Goal: Communication & Community: Answer question/provide support

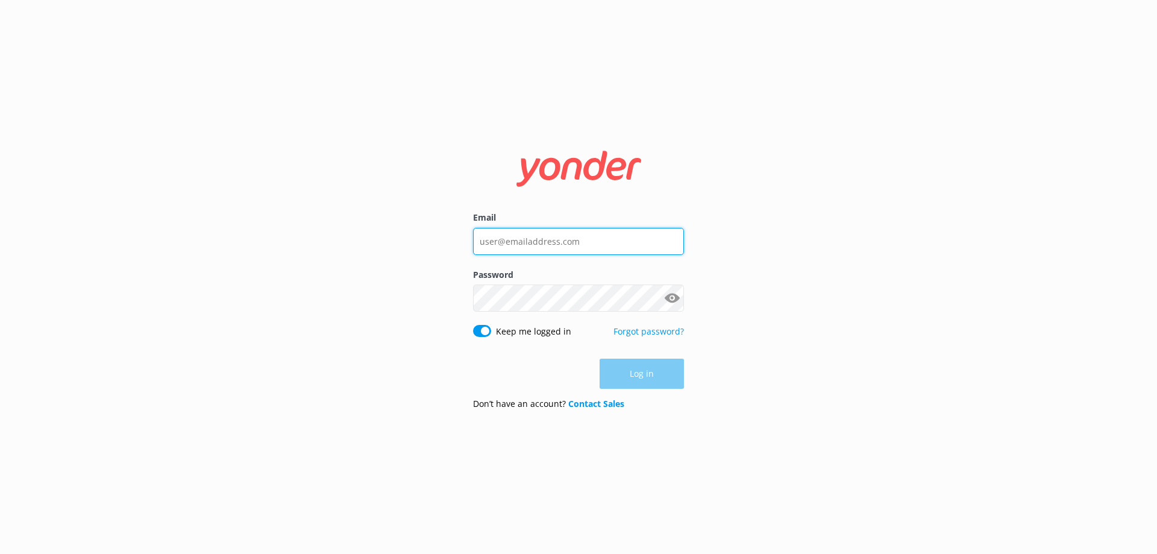
type input "[EMAIL_ADDRESS][DOMAIN_NAME]"
click at [649, 377] on div "Log in" at bounding box center [578, 374] width 211 height 30
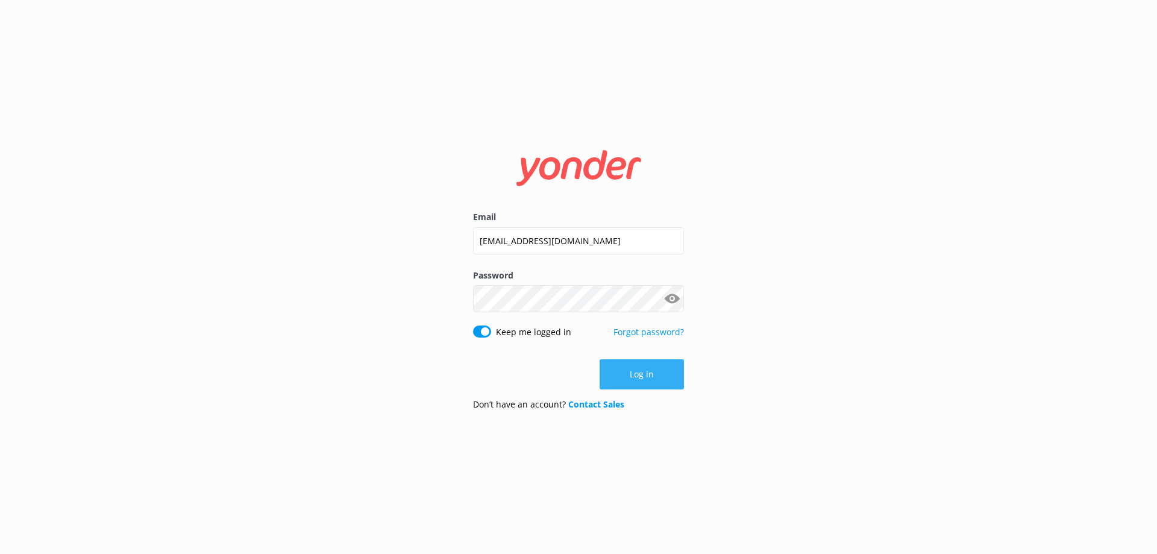
click at [657, 381] on button "Log in" at bounding box center [642, 374] width 84 height 30
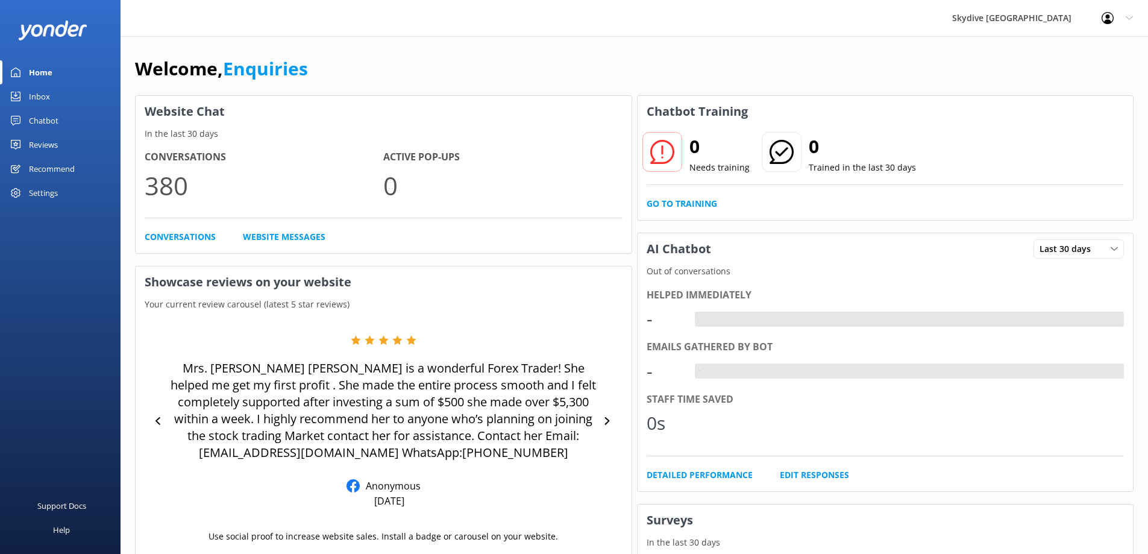
click at [24, 91] on link "Inbox" at bounding box center [60, 96] width 121 height 24
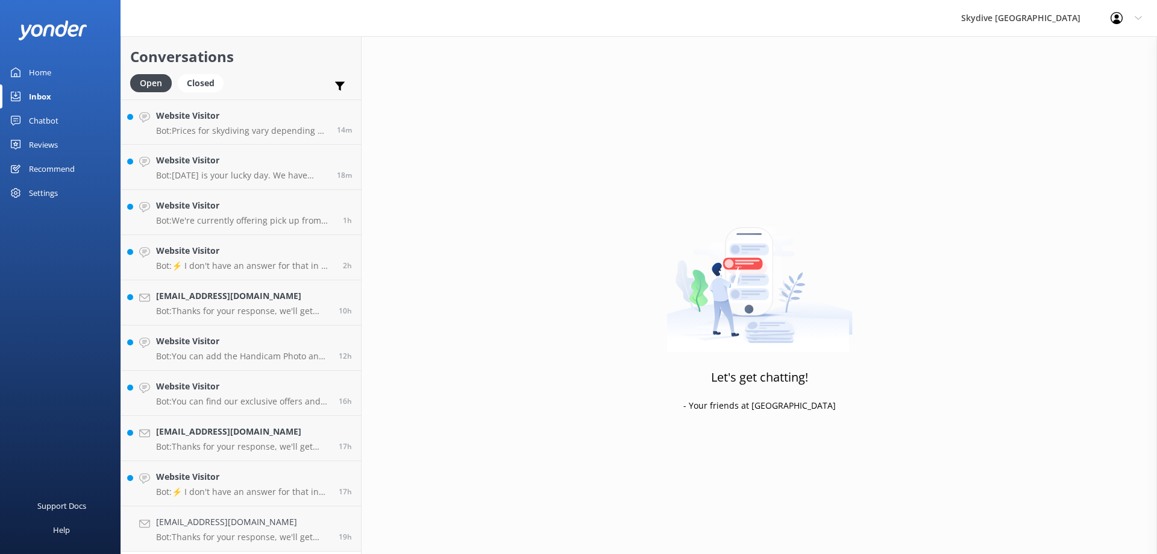
scroll to position [362, 0]
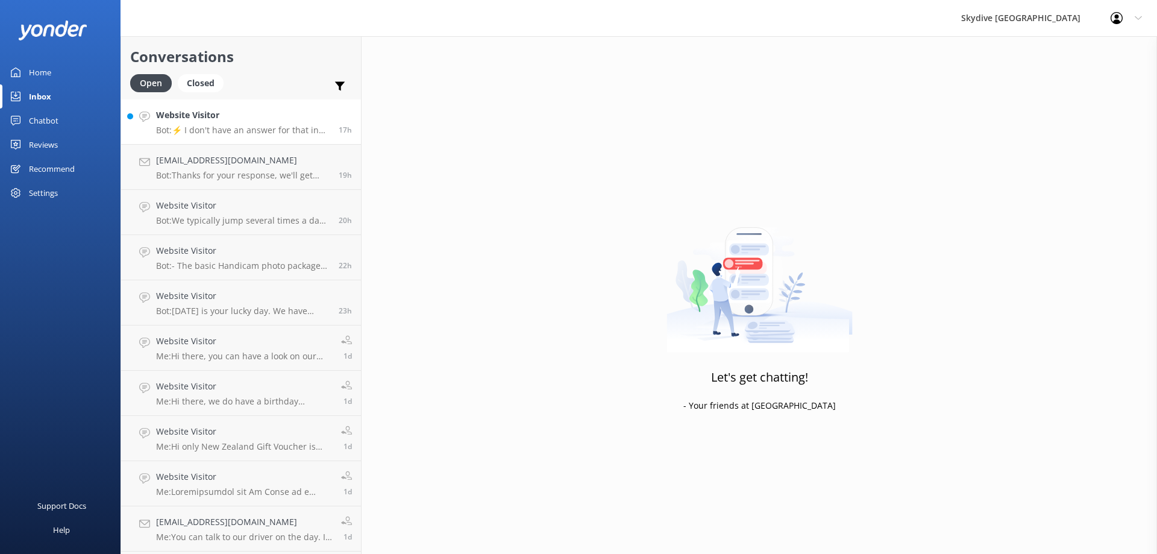
click at [234, 133] on p "Bot: ⚡ I don't have an answer for that in my knowledge base. Please try and rep…" at bounding box center [243, 130] width 174 height 11
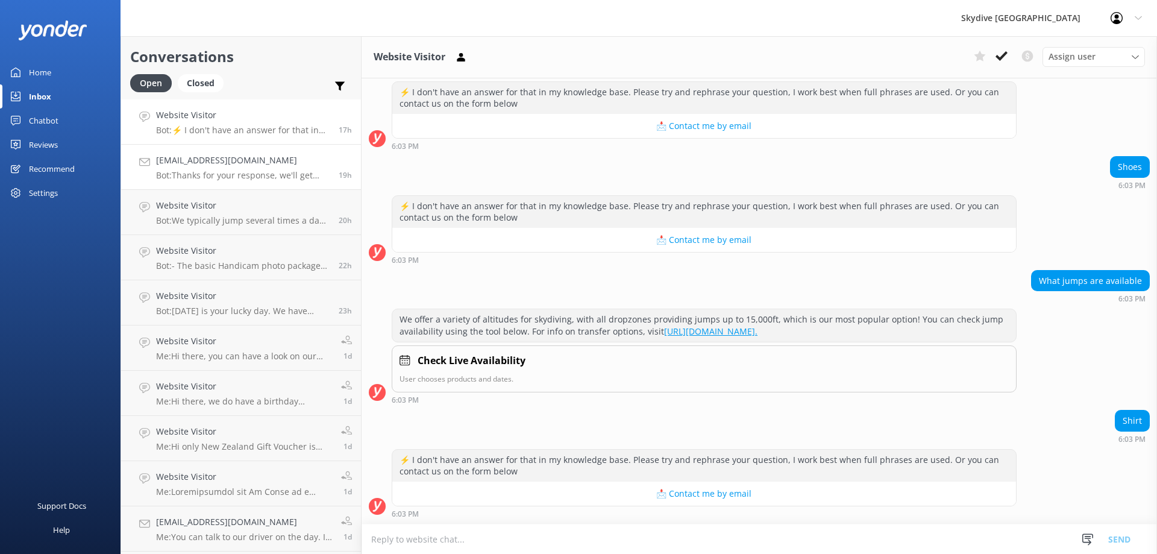
scroll to position [121, 0]
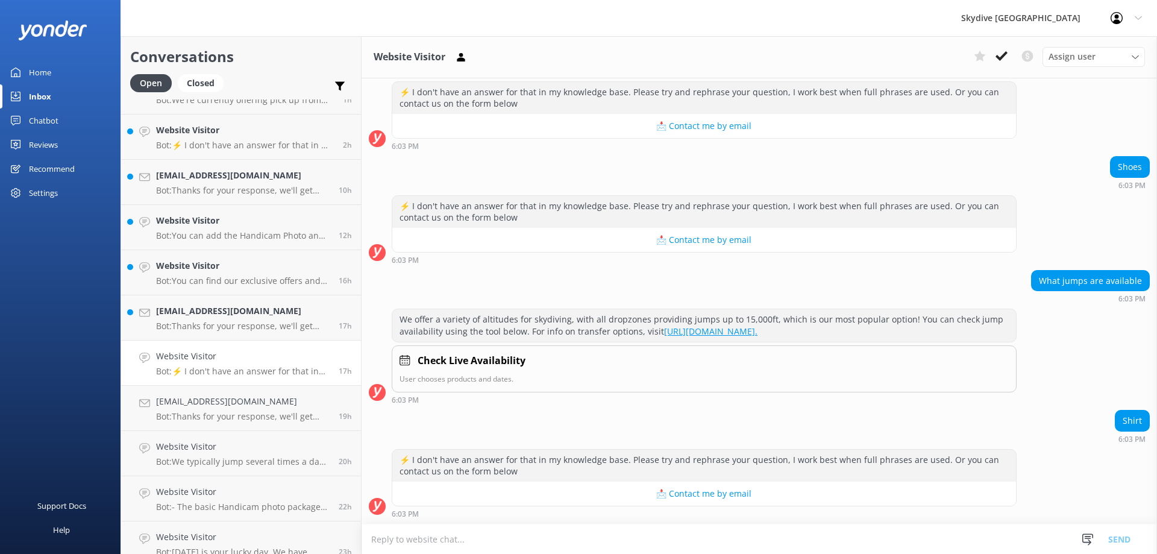
click at [638, 550] on textarea at bounding box center [760, 539] width 796 height 30
type textarea "h"
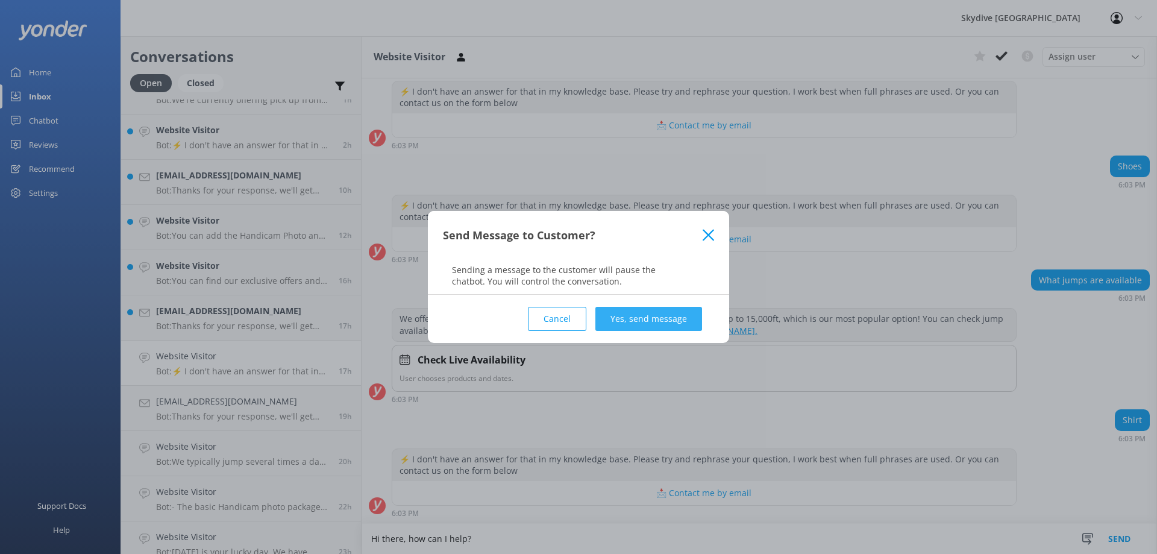
type textarea "Hi there, how can I help?"
click at [671, 329] on button "Yes, send message" at bounding box center [648, 319] width 107 height 24
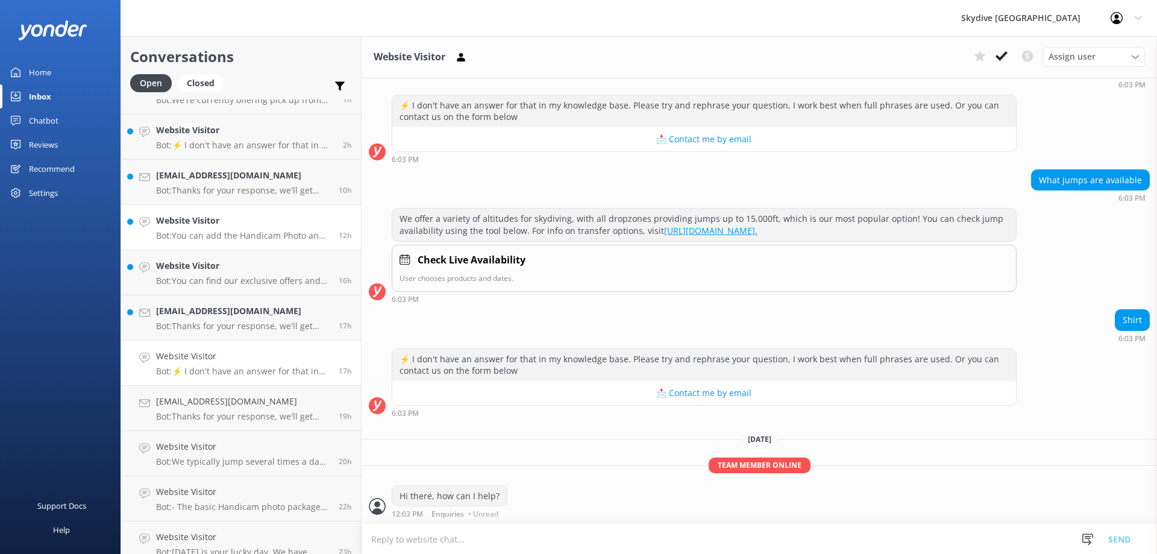
scroll to position [0, 0]
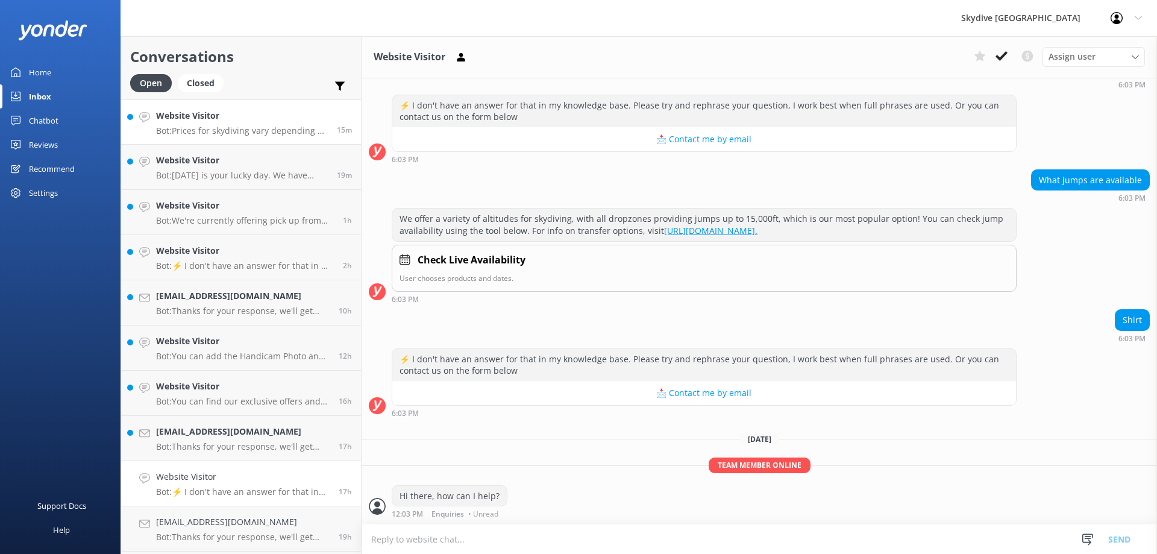
click at [233, 133] on p "Bot: Prices for skydiving vary depending on the location, altitude, season, far…" at bounding box center [242, 130] width 172 height 11
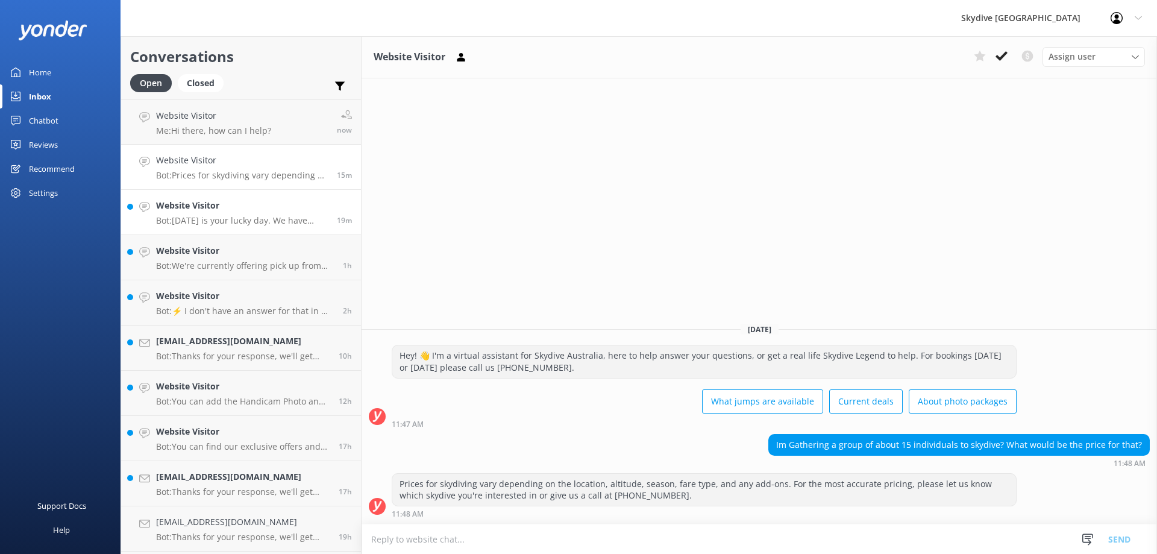
click at [178, 213] on div "Website Visitor Bot: [DATE] is your lucky day. We have exclusive offers when yo…" at bounding box center [242, 212] width 172 height 27
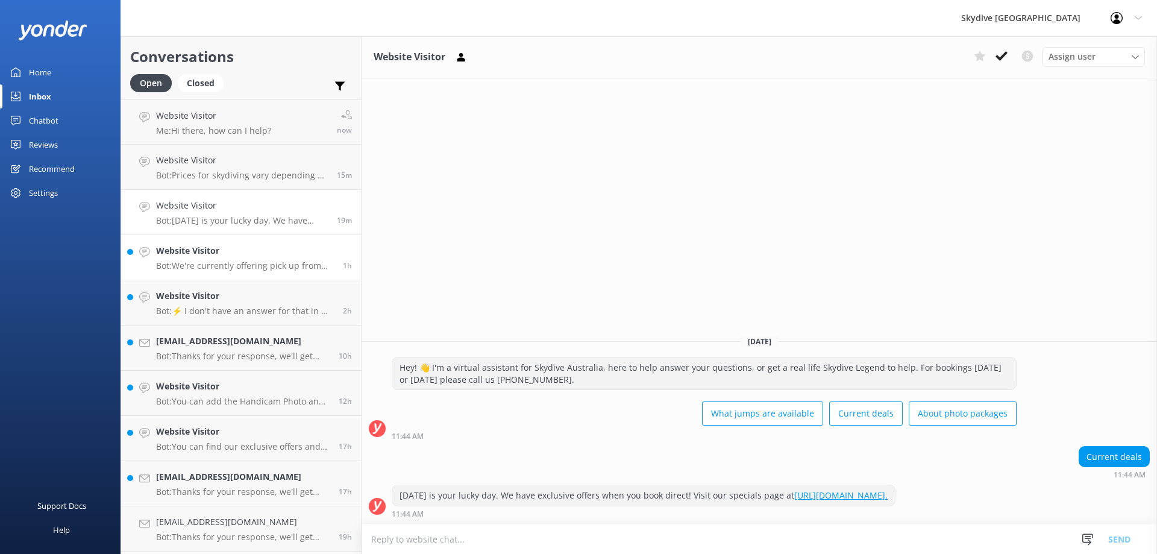
click at [251, 265] on p "Bot: We're currently offering pick up from the majority of our locations. Pleas…" at bounding box center [245, 265] width 178 height 11
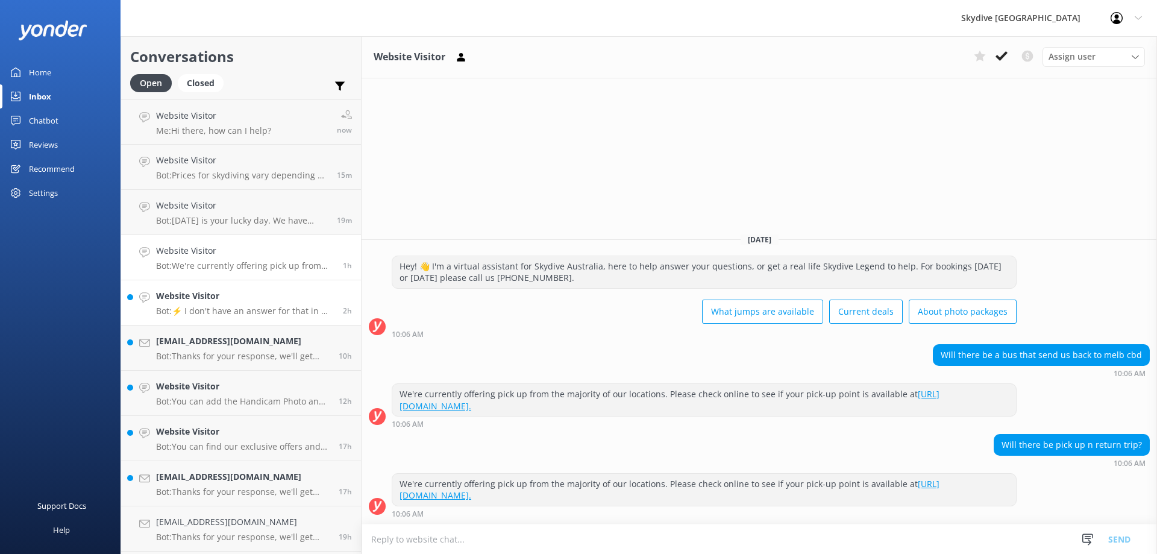
click at [215, 301] on h4 "Website Visitor" at bounding box center [245, 295] width 178 height 13
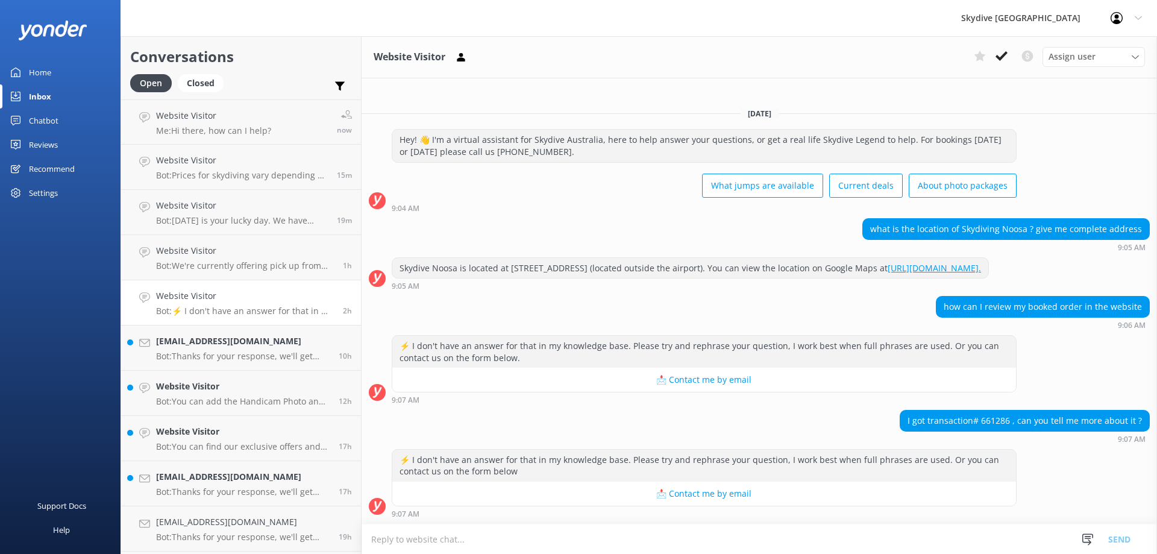
click at [755, 543] on textarea at bounding box center [760, 539] width 796 height 30
click at [647, 541] on textarea "Hi there," at bounding box center [760, 539] width 796 height 30
click at [644, 545] on textarea "Hi there, you can check the confirmation email for more details" at bounding box center [760, 539] width 796 height 30
type textarea "Hi there, you can check the confirmation email for more details"
click at [1119, 542] on button "Send" at bounding box center [1119, 539] width 45 height 30
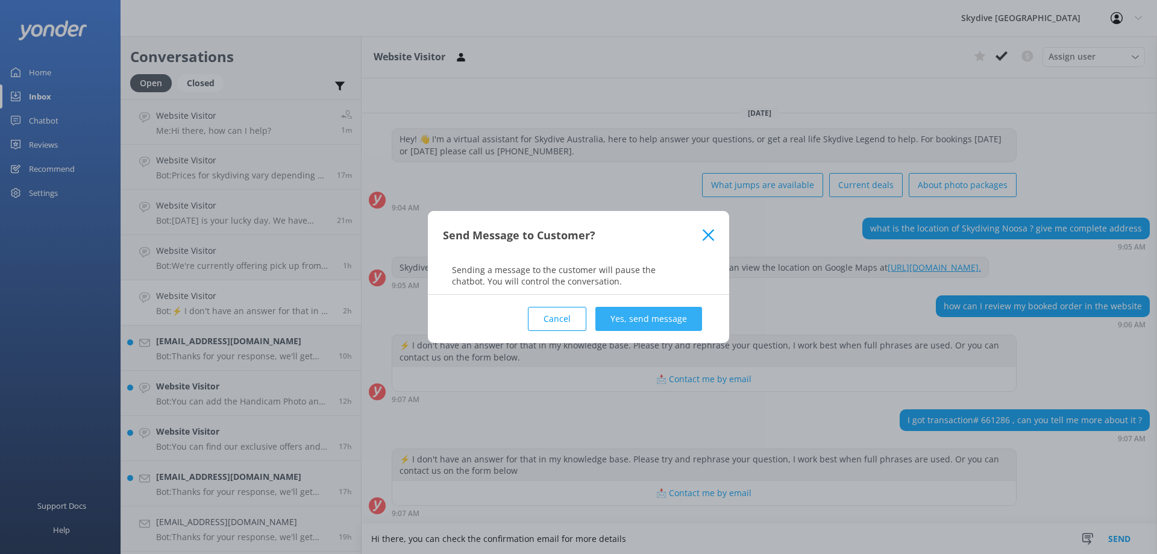
click at [682, 328] on button "Yes, send message" at bounding box center [648, 319] width 107 height 24
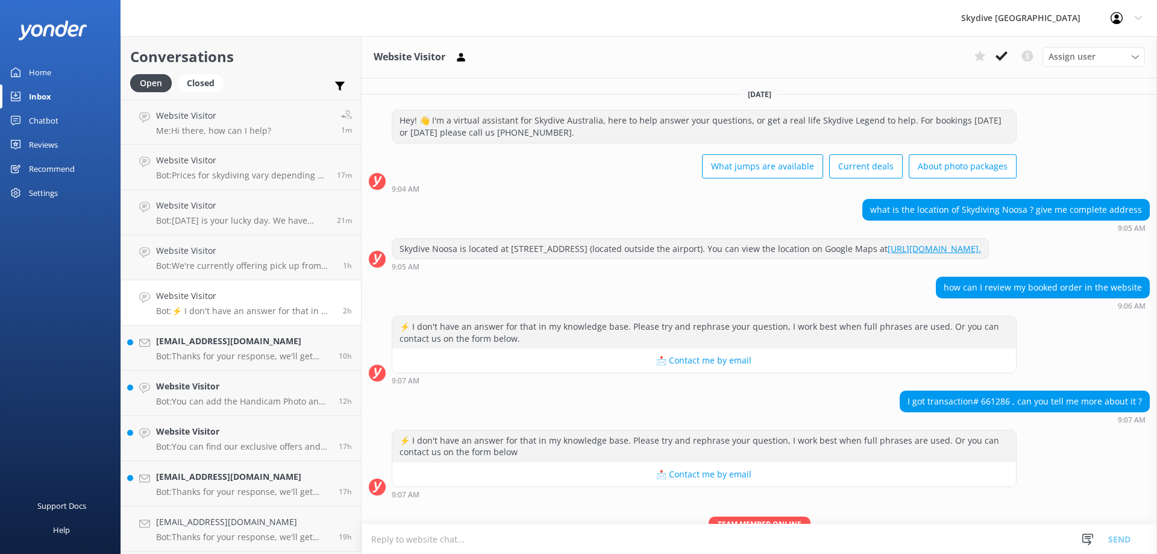
scroll to position [71, 0]
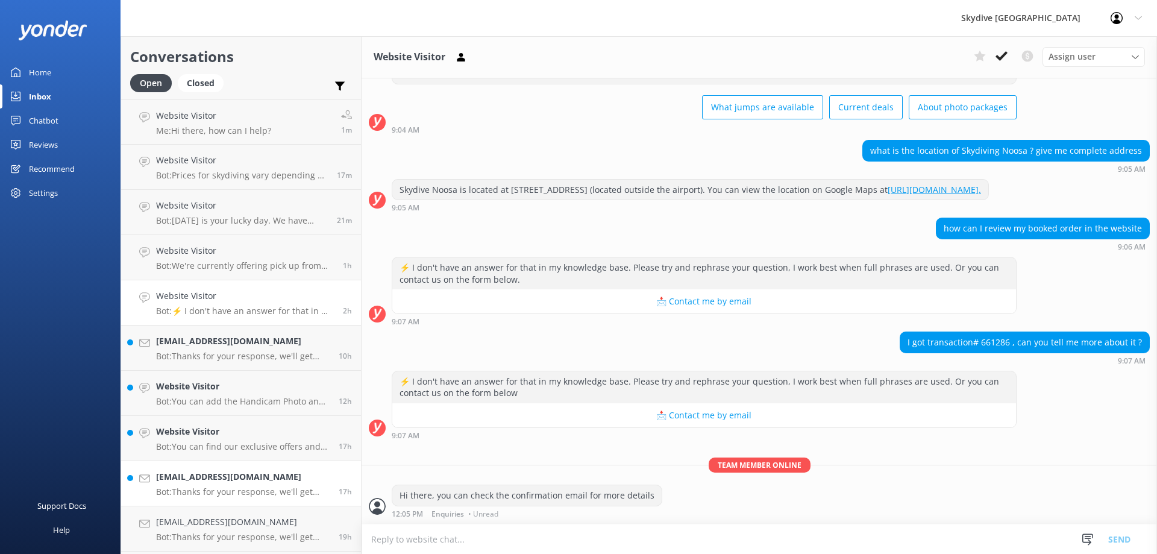
click at [192, 491] on p "Bot: Thanks for your response, we'll get back to you as soon as we can during o…" at bounding box center [243, 491] width 174 height 11
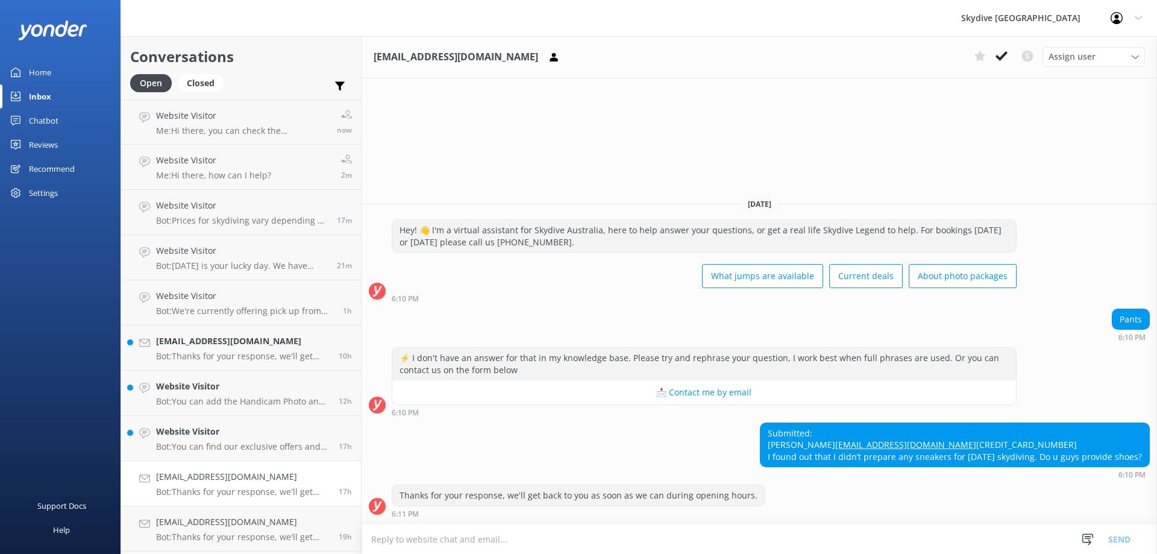
click at [695, 548] on textarea at bounding box center [760, 539] width 796 height 30
click at [696, 539] on textarea at bounding box center [760, 539] width 796 height 30
type textarea "H"
click at [873, 428] on div "Submitted: [PERSON_NAME] [EMAIL_ADDRESS][DOMAIN_NAME] [CREDIT_CARD_NUMBER] I fo…" at bounding box center [955, 445] width 389 height 44
drag, startPoint x: 867, startPoint y: 432, endPoint x: 765, endPoint y: 434, distance: 101.9
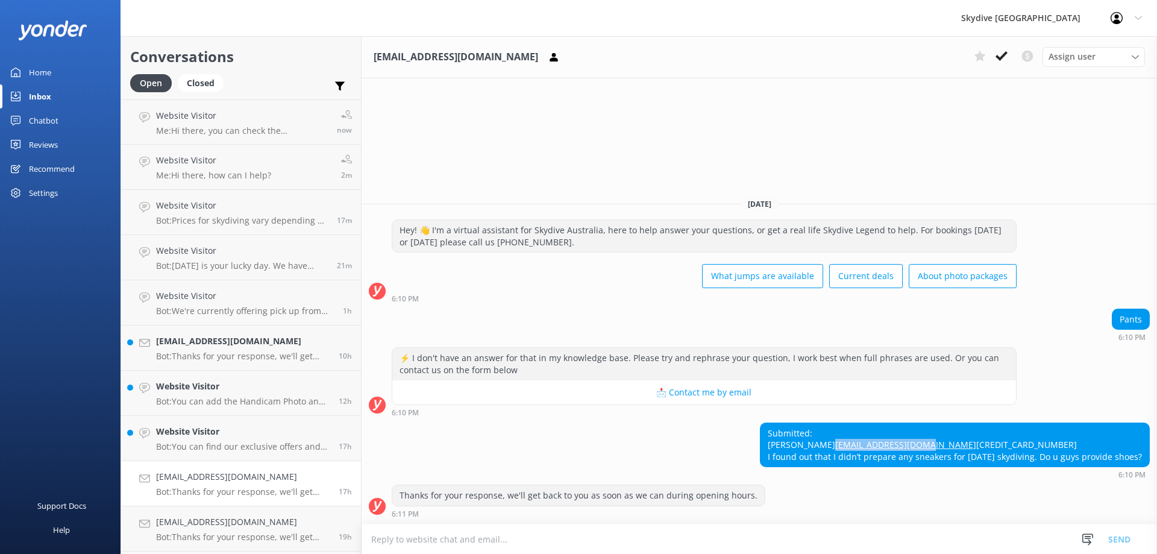
click at [765, 434] on div "Submitted: [PERSON_NAME] [EMAIL_ADDRESS][DOMAIN_NAME] [CREDIT_CARD_NUMBER] I fo…" at bounding box center [955, 445] width 389 height 44
copy link "[EMAIL_ADDRESS][DOMAIN_NAME]"
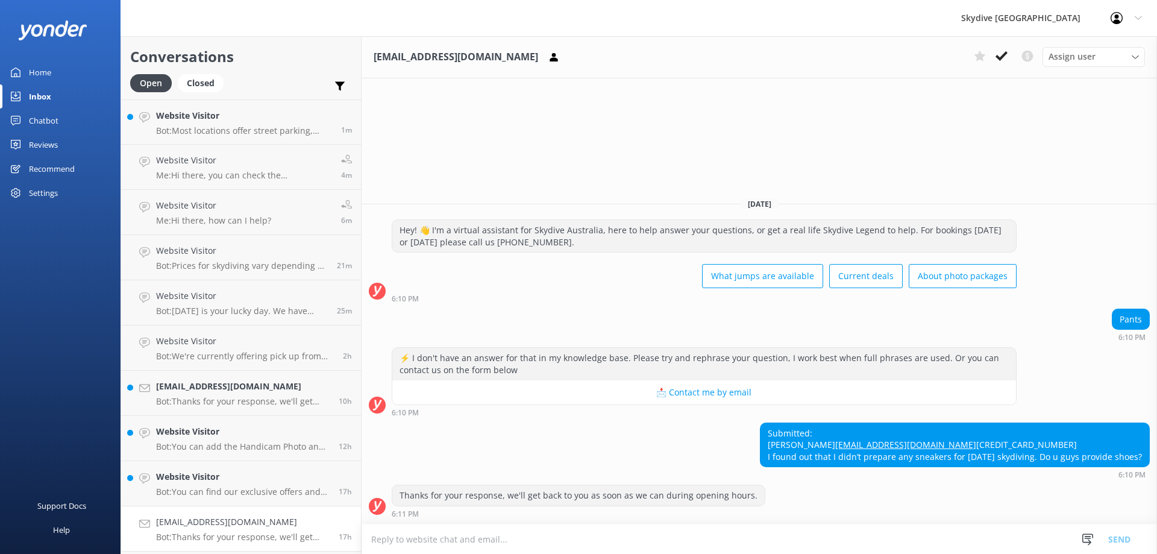
click at [886, 423] on div "Submitted: [PERSON_NAME] [EMAIL_ADDRESS][DOMAIN_NAME] [CREDIT_CARD_NUMBER] I fo…" at bounding box center [955, 445] width 389 height 44
drag, startPoint x: 829, startPoint y: 442, endPoint x: 753, endPoint y: 443, distance: 75.3
click at [753, 443] on div "Submitted: [PERSON_NAME] [EMAIL_ADDRESS][DOMAIN_NAME] [CREDIT_CARD_NUMBER] I fo…" at bounding box center [760, 450] width 796 height 57
click at [602, 541] on textarea at bounding box center [760, 539] width 796 height 30
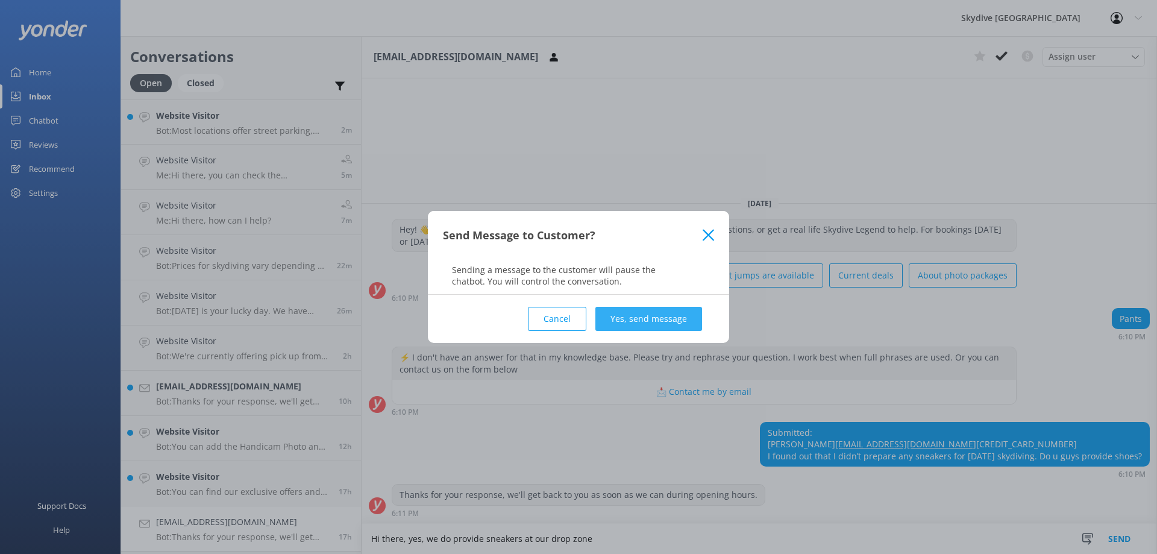
type textarea "Hi there, yes, we do provide sneakers at our drop zone"
click at [632, 325] on button "Yes, send message" at bounding box center [648, 319] width 107 height 24
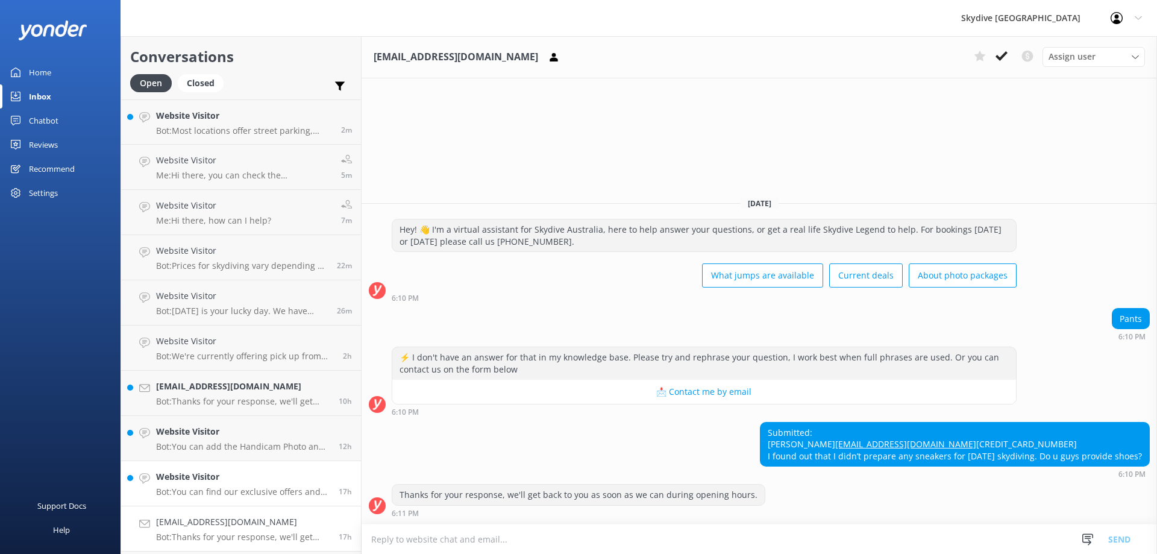
scroll to position [15, 0]
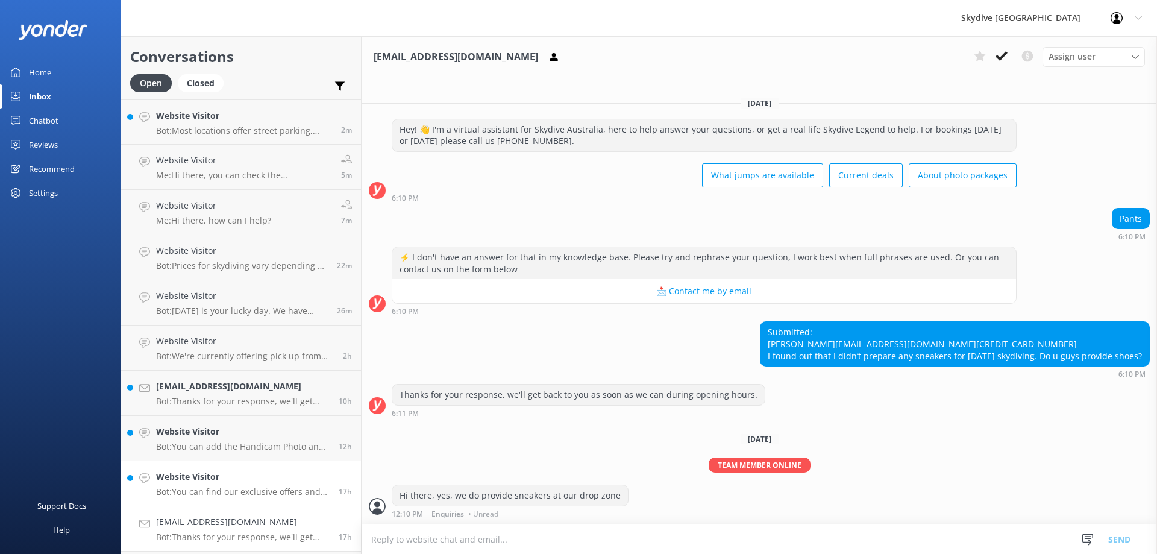
click at [231, 480] on h4 "Website Visitor" at bounding box center [243, 476] width 174 height 13
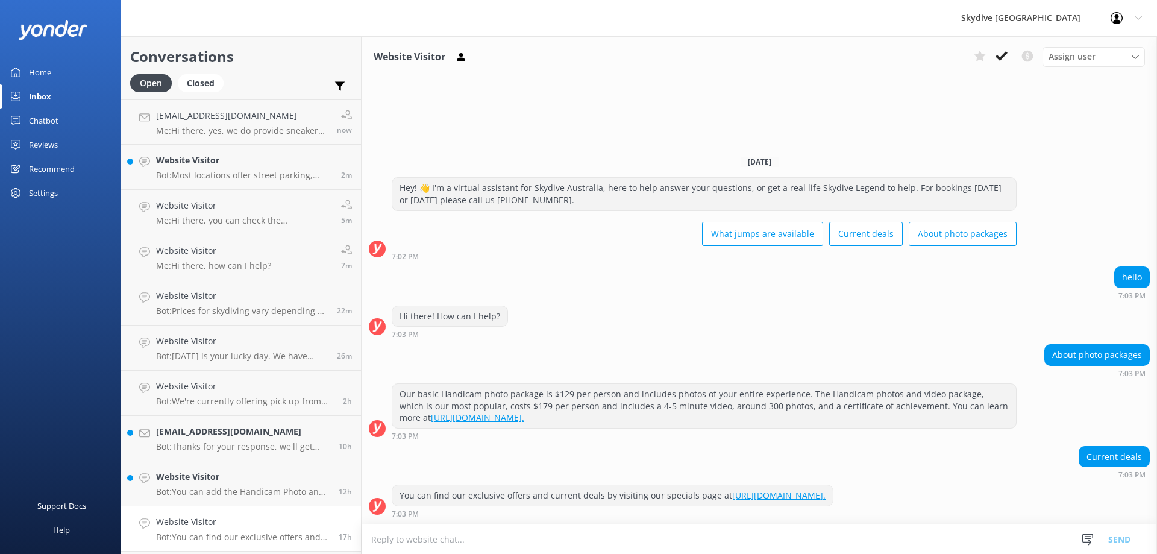
click at [513, 538] on textarea at bounding box center [760, 539] width 796 height 30
click at [229, 479] on h4 "Website Visitor" at bounding box center [243, 476] width 174 height 13
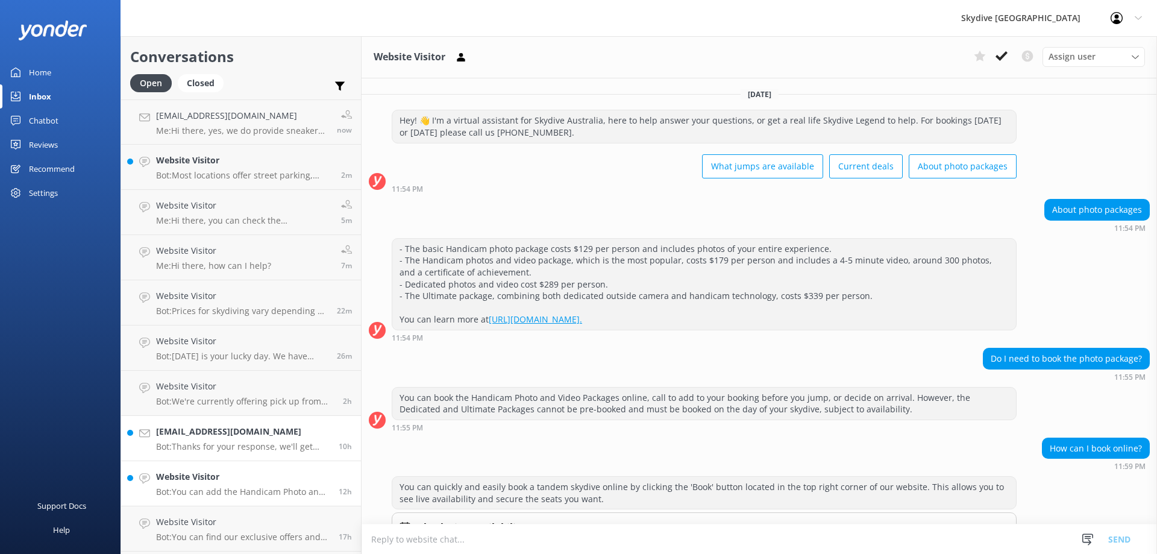
scroll to position [214, 0]
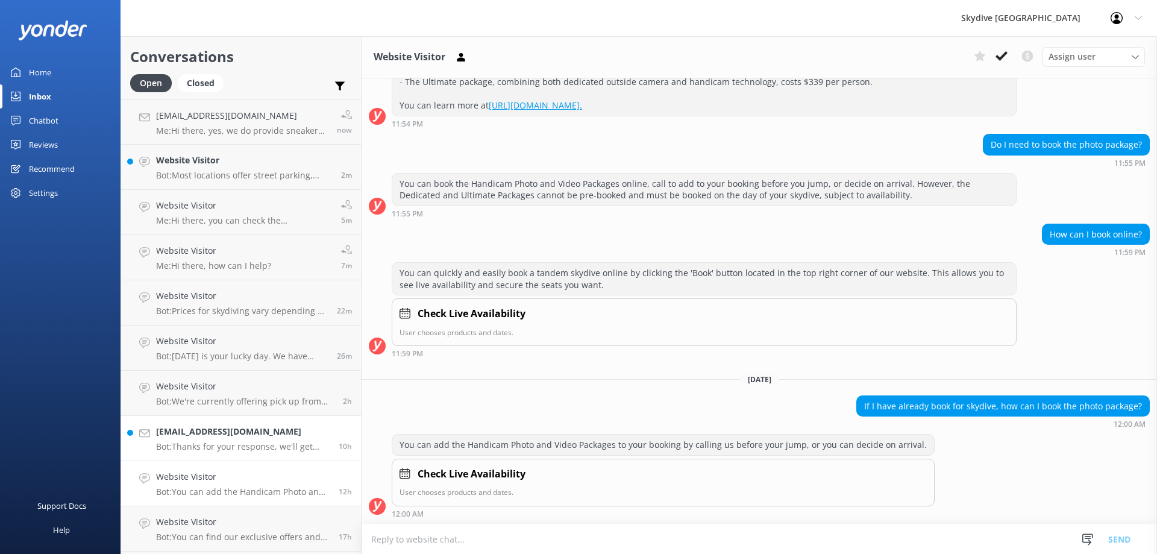
click at [236, 442] on p "Bot: Thanks for your response, we'll get back to you as soon as we can during o…" at bounding box center [243, 446] width 174 height 11
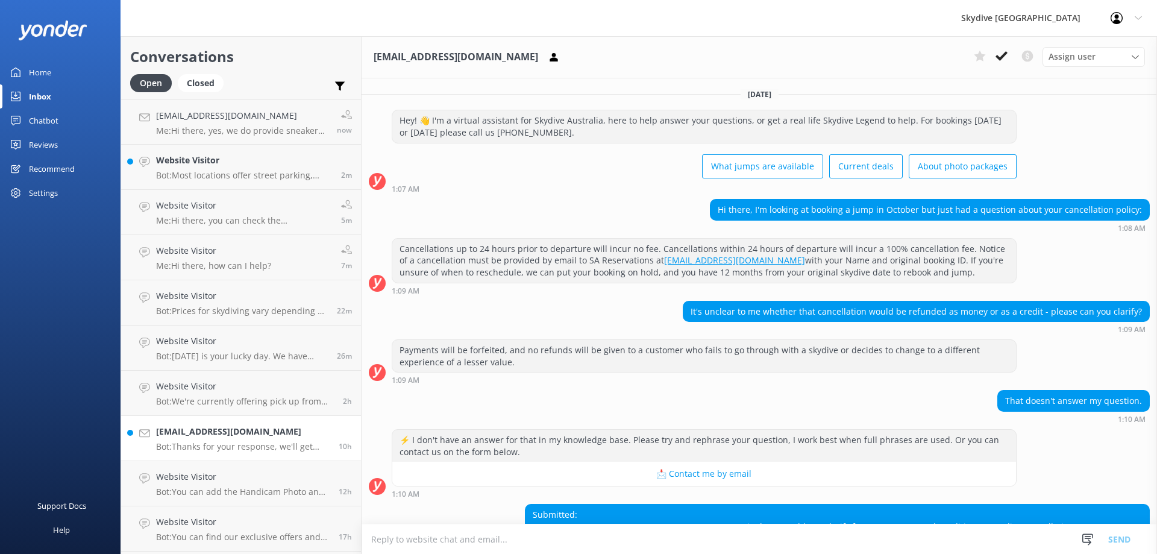
scroll to position [247, 0]
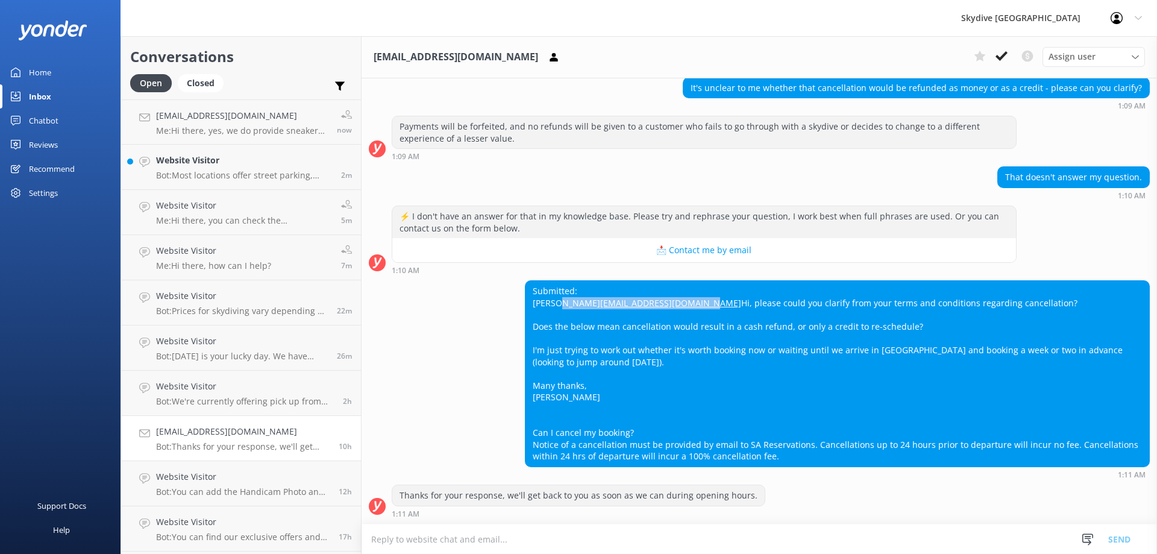
drag, startPoint x: 633, startPoint y: 284, endPoint x: 641, endPoint y: 292, distance: 11.1
click at [641, 292] on div "Submitted: [PERSON_NAME] [PERSON_NAME][EMAIL_ADDRESS][DOMAIN_NAME] Hi, please c…" at bounding box center [838, 374] width 624 height 186
click at [645, 290] on div "Submitted: [PERSON_NAME] [PERSON_NAME][EMAIL_ADDRESS][DOMAIN_NAME] Hi, please c…" at bounding box center [838, 374] width 624 height 186
drag, startPoint x: 651, startPoint y: 290, endPoint x: 487, endPoint y: 283, distance: 164.1
click at [487, 283] on div "Submitted: [PERSON_NAME] [PERSON_NAME][EMAIL_ADDRESS][DOMAIN_NAME] Hi, please c…" at bounding box center [760, 379] width 796 height 198
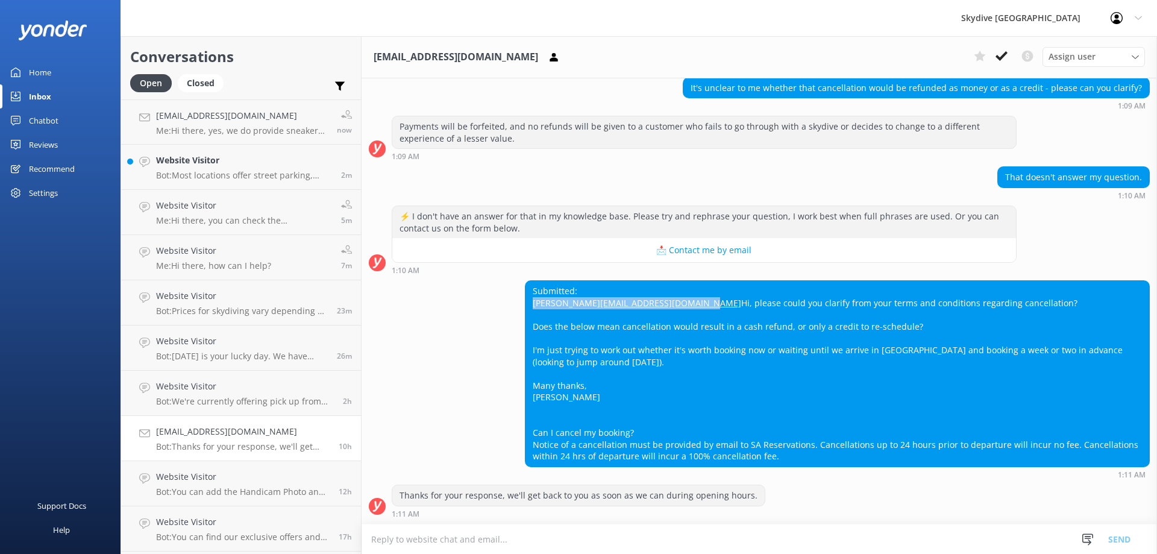
click at [651, 289] on div "Submitted: [PERSON_NAME] [PERSON_NAME][EMAIL_ADDRESS][DOMAIN_NAME] Hi, please c…" at bounding box center [838, 374] width 624 height 186
drag, startPoint x: 642, startPoint y: 290, endPoint x: 533, endPoint y: 289, distance: 109.7
click at [533, 289] on div "Submitted: [PERSON_NAME] [PERSON_NAME][EMAIL_ADDRESS][DOMAIN_NAME] Hi, please c…" at bounding box center [838, 374] width 624 height 186
copy link "[EMAIL_ADDRESS][DOMAIN_NAME]"
click at [648, 281] on div "Submitted: [PERSON_NAME] [PERSON_NAME][EMAIL_ADDRESS][DOMAIN_NAME] Hi, please c…" at bounding box center [838, 374] width 624 height 186
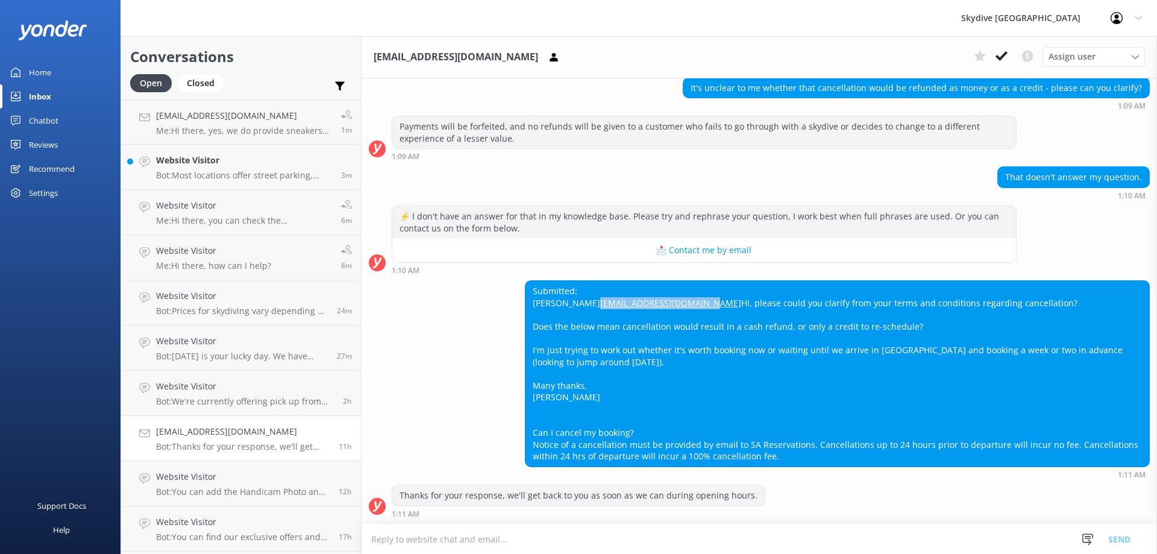
drag, startPoint x: 641, startPoint y: 294, endPoint x: 529, endPoint y: 292, distance: 112.1
click at [529, 292] on div "Submitted: [PERSON_NAME] [PERSON_NAME][EMAIL_ADDRESS][DOMAIN_NAME] Hi, please c…" at bounding box center [838, 374] width 624 height 186
copy link "[EMAIL_ADDRESS][DOMAIN_NAME]"
click at [635, 338] on div "Submitted: [PERSON_NAME] [PERSON_NAME][EMAIL_ADDRESS][DOMAIN_NAME] Hi, please c…" at bounding box center [838, 374] width 624 height 186
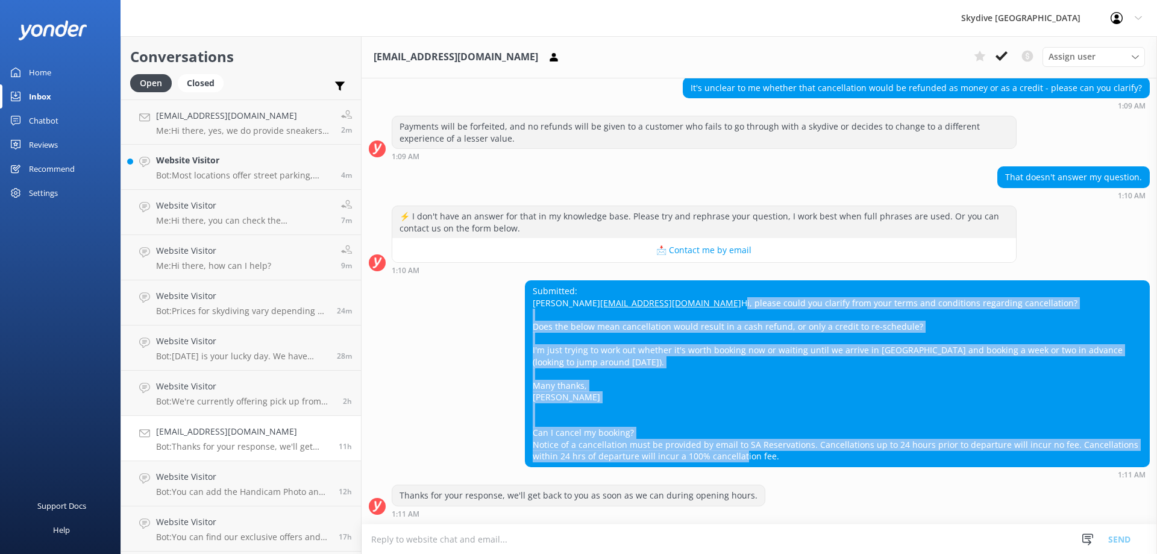
drag, startPoint x: 773, startPoint y: 456, endPoint x: 520, endPoint y: 297, distance: 298.5
click at [520, 297] on div "Submitted: [PERSON_NAME] [PERSON_NAME][EMAIL_ADDRESS][DOMAIN_NAME] Hi, please c…" at bounding box center [760, 379] width 796 height 198
copy div "Hi, please could you clarify from your terms and conditions regarding cancellat…"
click at [486, 310] on div "Submitted: [PERSON_NAME] [PERSON_NAME][EMAIL_ADDRESS][DOMAIN_NAME] Hi, please c…" at bounding box center [760, 379] width 796 height 198
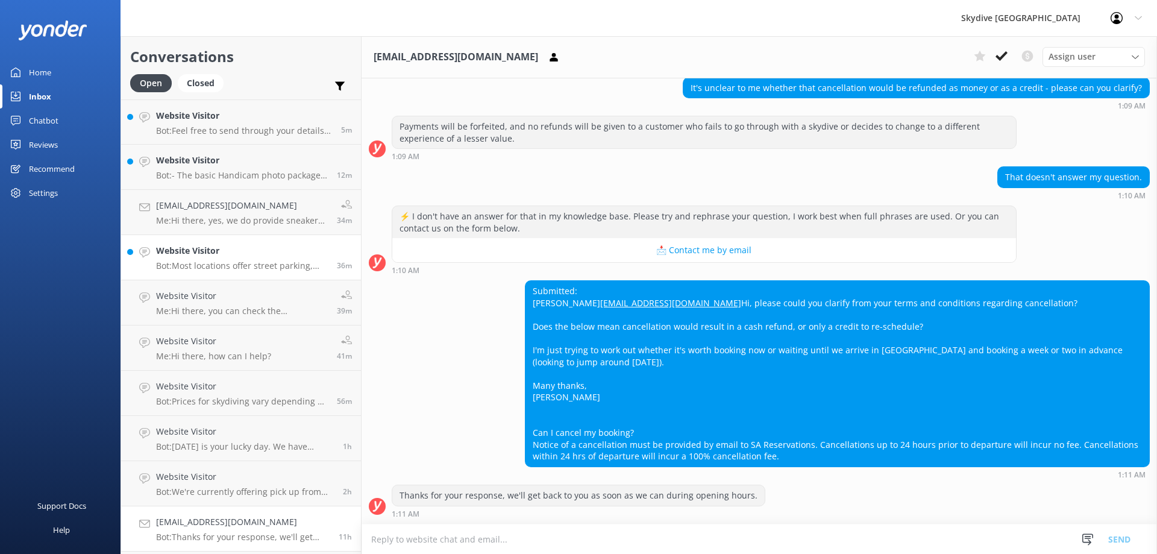
click at [160, 264] on p "Bot: Most locations offer street parking, both paid and unpaid, but it is subje…" at bounding box center [242, 265] width 172 height 11
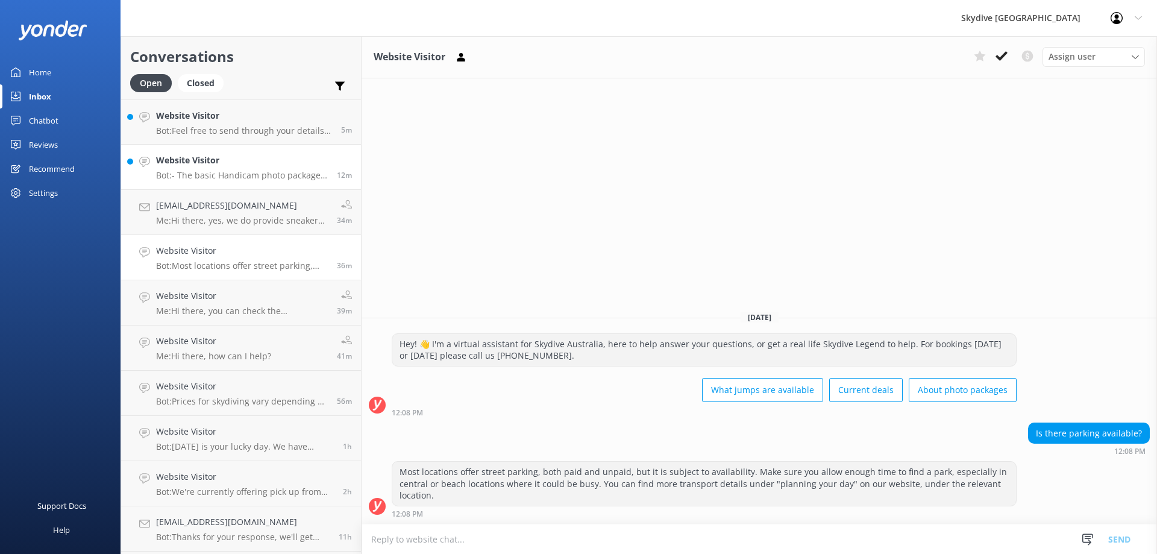
click at [248, 168] on div "Website Visitor Bot: - The basic Handicam photo package costs $129 per person a…" at bounding box center [242, 167] width 172 height 27
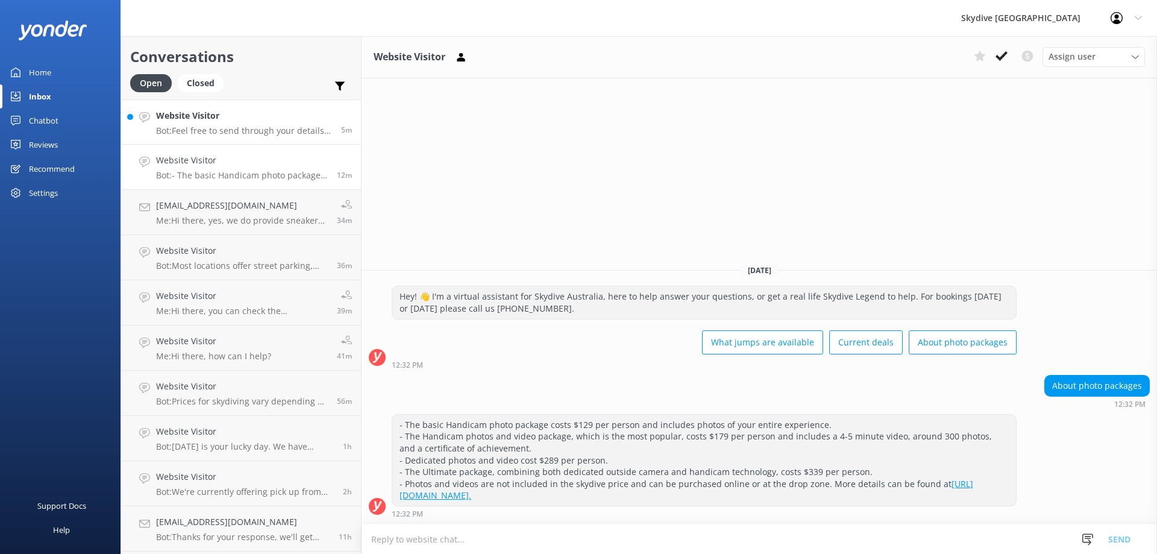
click at [292, 121] on h4 "Website Visitor" at bounding box center [244, 115] width 176 height 13
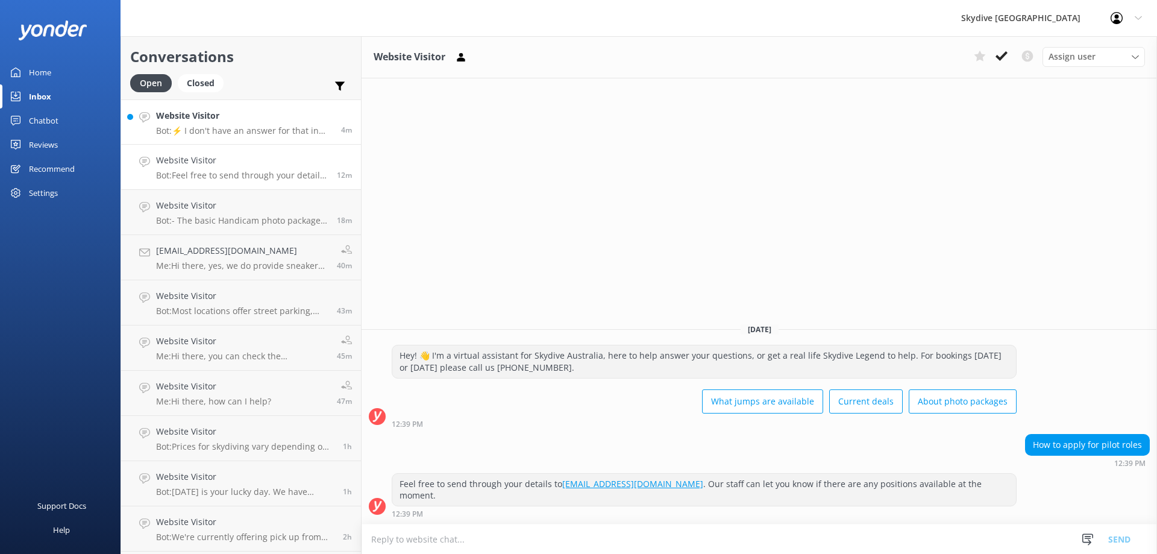
click at [216, 133] on p "Bot: ⚡ I don't have an answer for that in my knowledge base. Please try and rep…" at bounding box center [244, 130] width 176 height 11
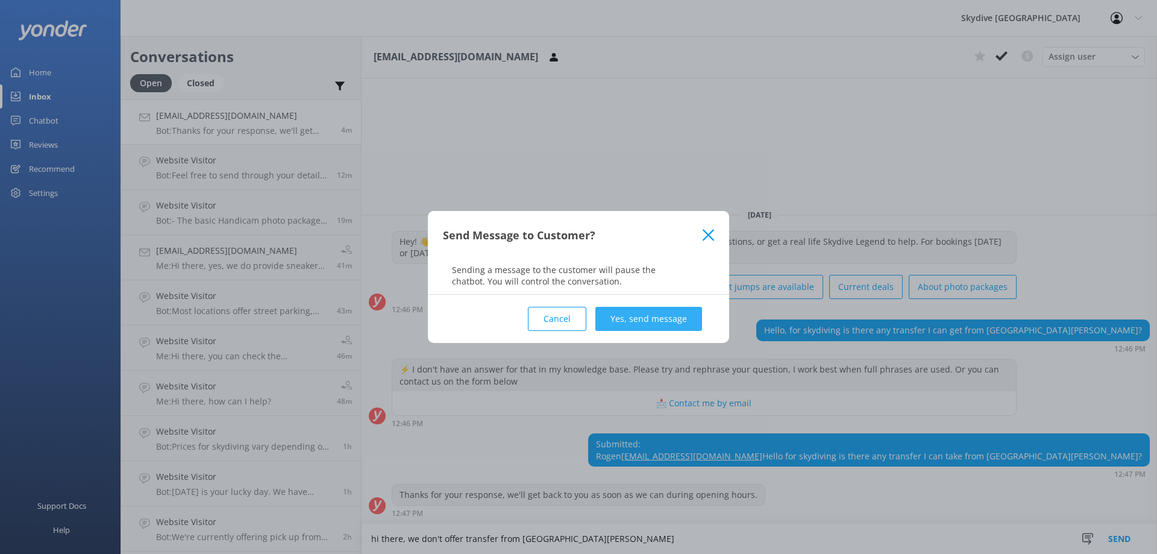
type textarea "hi there, we don't offer transfer from [GEOGRAPHIC_DATA][PERSON_NAME]"
click at [637, 322] on button "Yes, send message" at bounding box center [648, 319] width 107 height 24
